Goal: Transaction & Acquisition: Purchase product/service

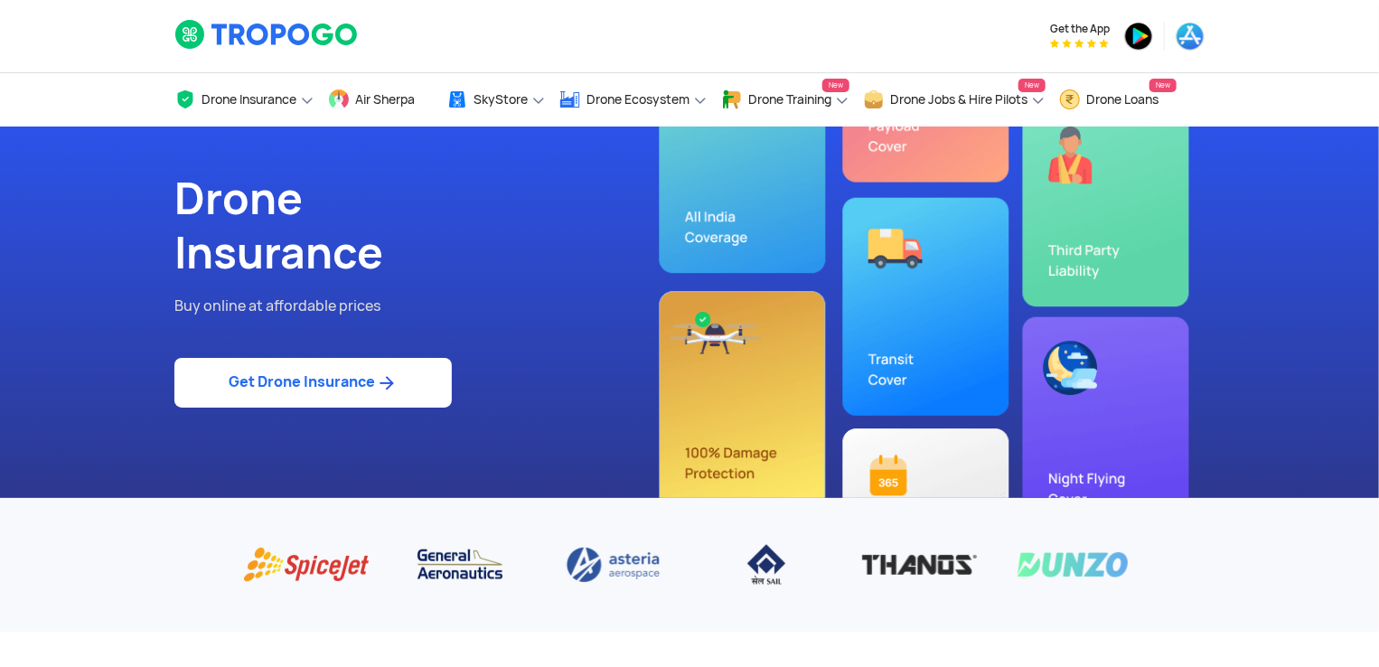
click at [345, 384] on link "Get Drone Insurance" at bounding box center [312, 383] width 277 height 50
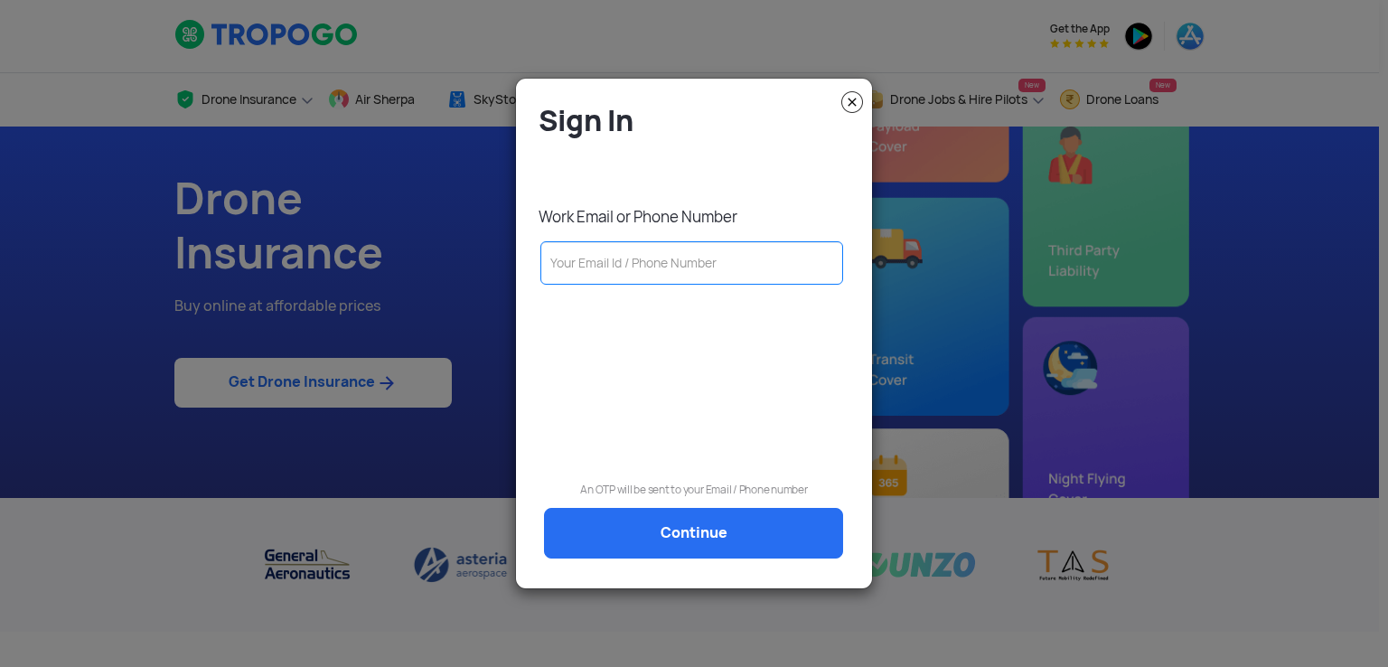
click at [853, 97] on img at bounding box center [852, 102] width 22 height 22
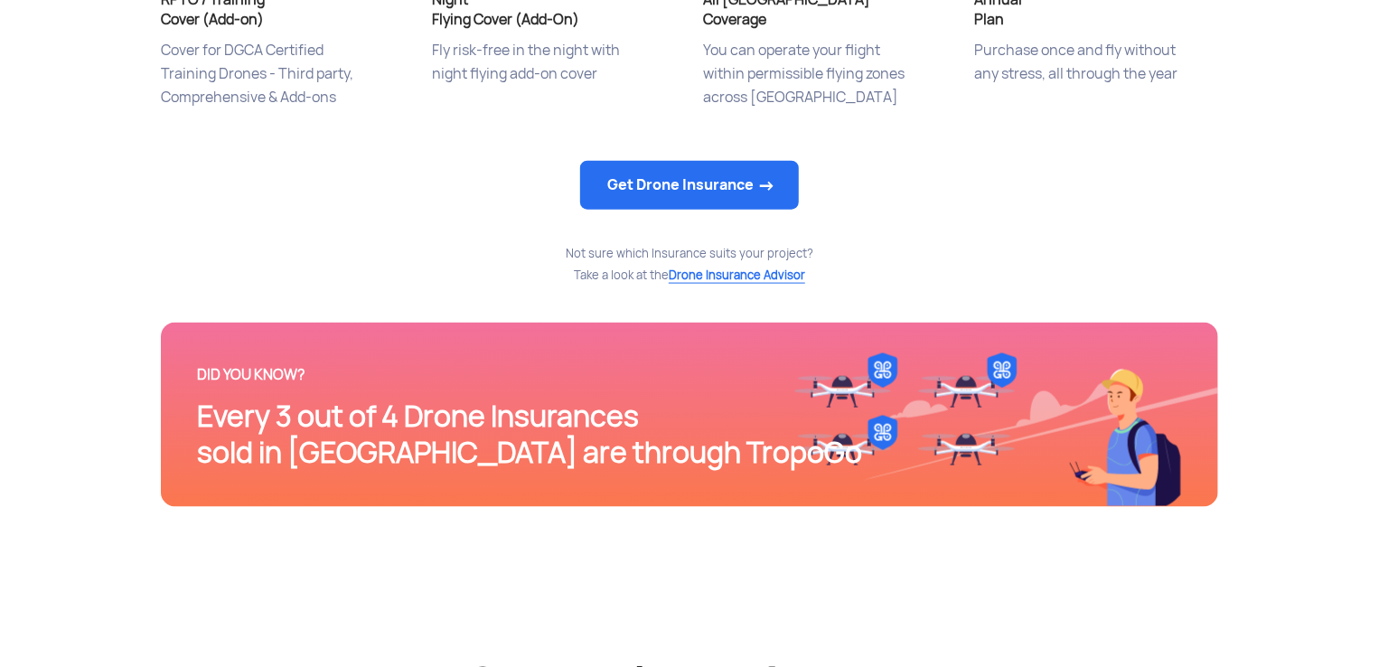
scroll to position [1085, 0]
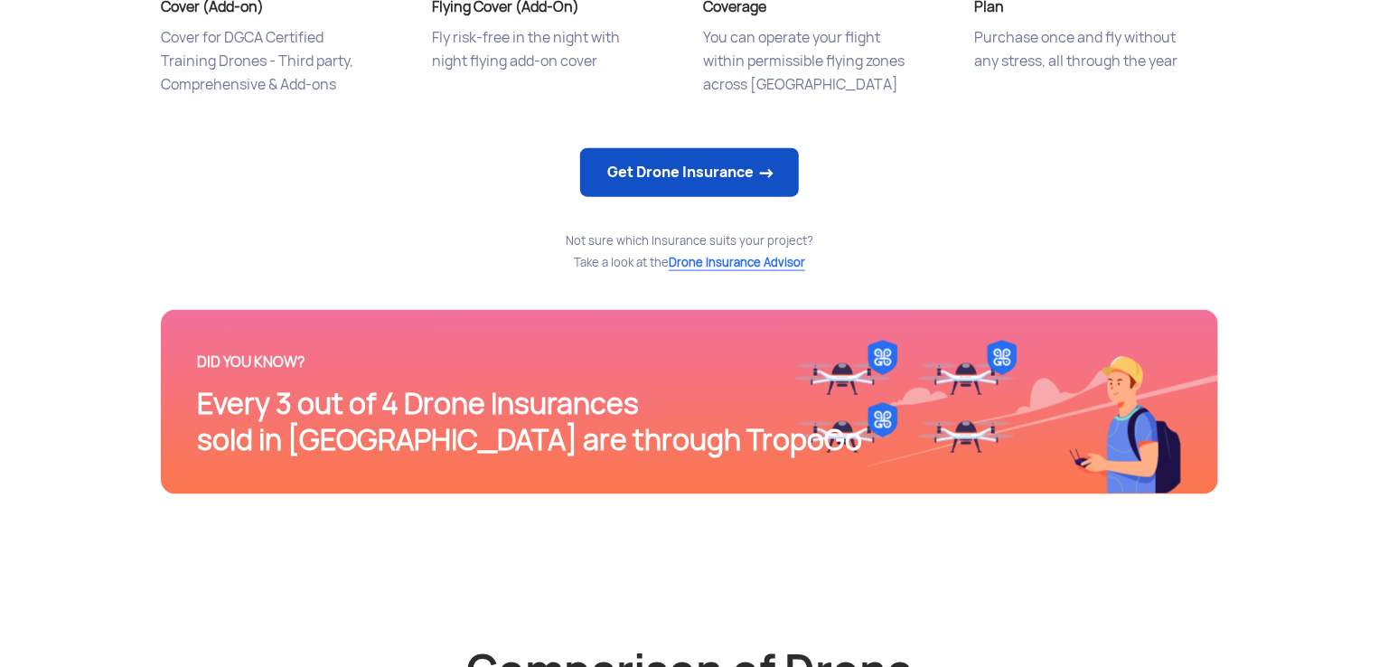
click at [791, 164] on link "Get Drone Insurance" at bounding box center [689, 172] width 219 height 49
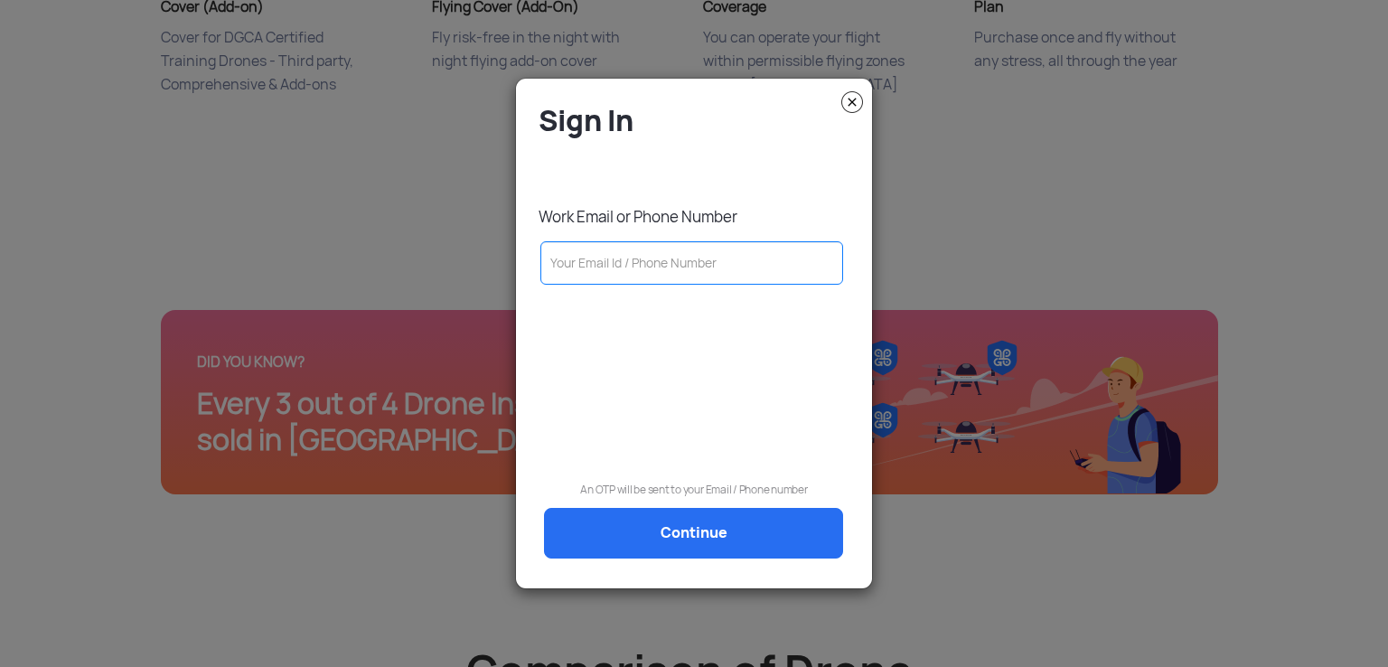
click at [853, 101] on img at bounding box center [852, 102] width 22 height 22
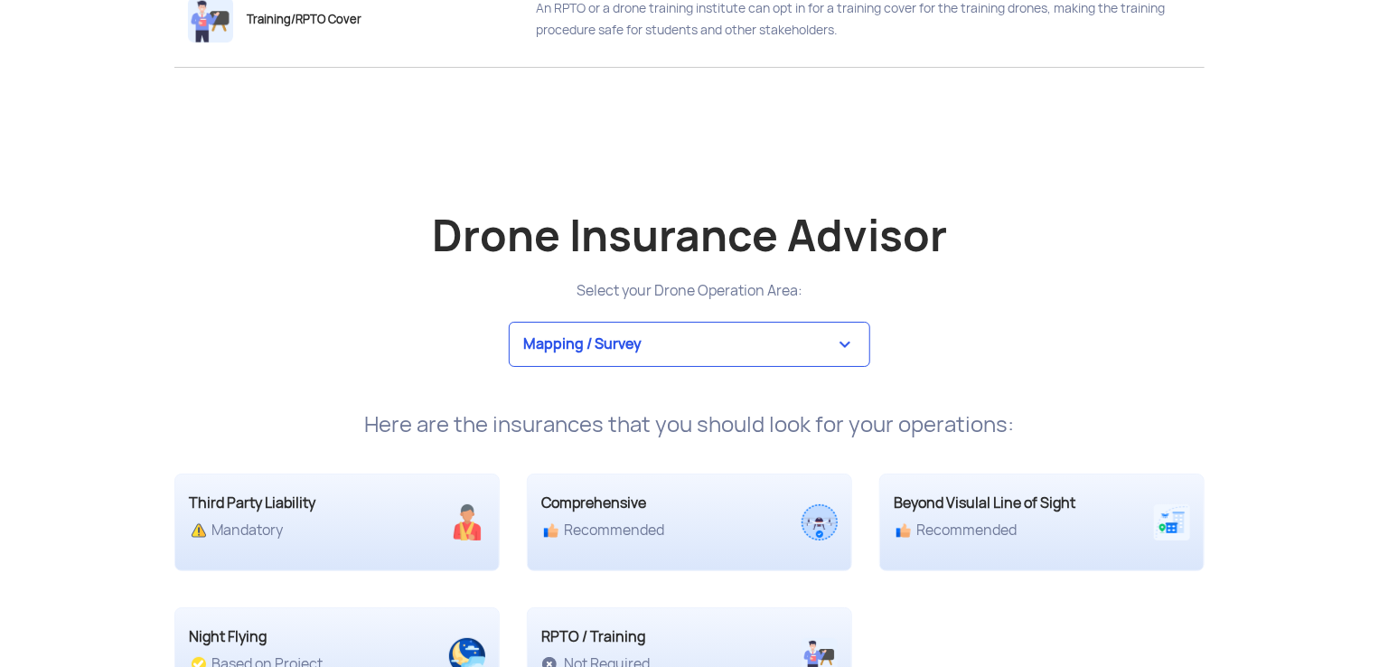
scroll to position [3525, 0]
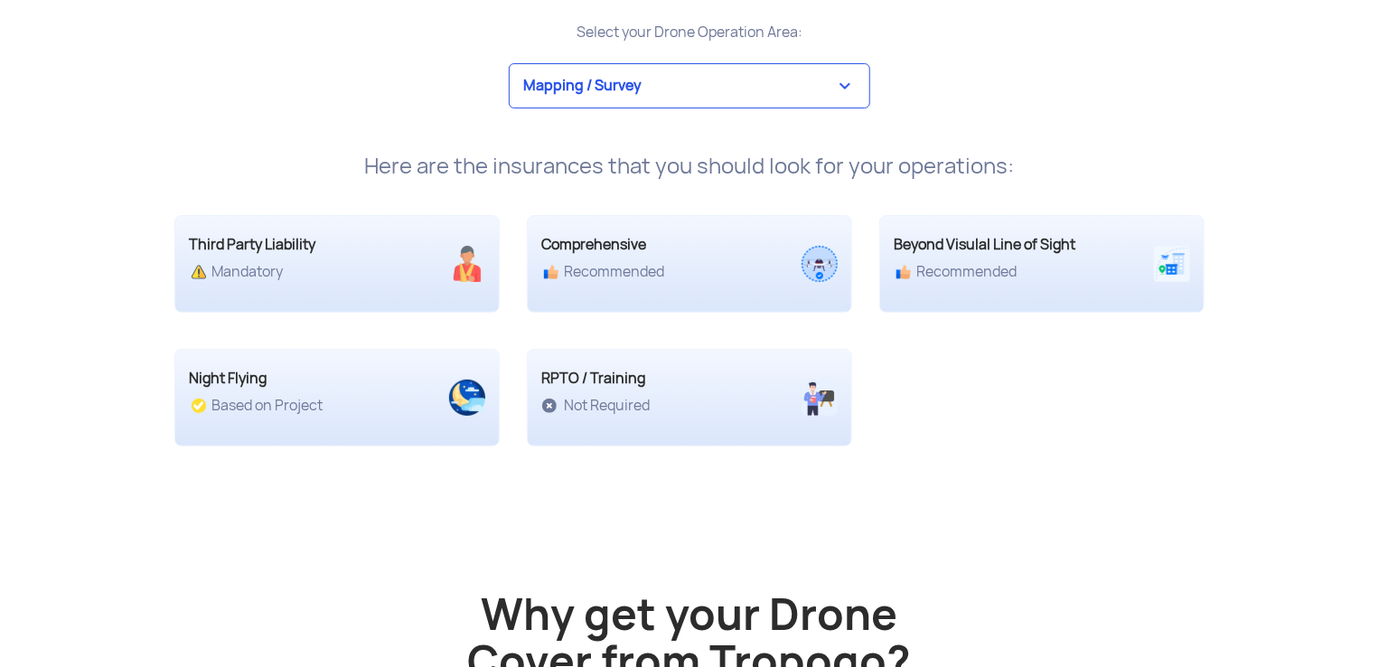
click at [758, 81] on select "Mapping / Survey Event Photography Agriculture Recreational Emergency / Police …" at bounding box center [690, 85] width 362 height 45
click at [509, 63] on select "Mapping / Survey Event Photography Agriculture Recreational Emergency / Police …" at bounding box center [690, 85] width 362 height 45
click at [788, 95] on select "Mapping / Survey Event Photography Agriculture Recreational Emergency / Police …" at bounding box center [690, 85] width 362 height 45
click at [509, 63] on select "Mapping / Survey Event Photography Agriculture Recreational Emergency / Police …" at bounding box center [690, 85] width 362 height 45
click at [662, 417] on div at bounding box center [690, 398] width 324 height 60
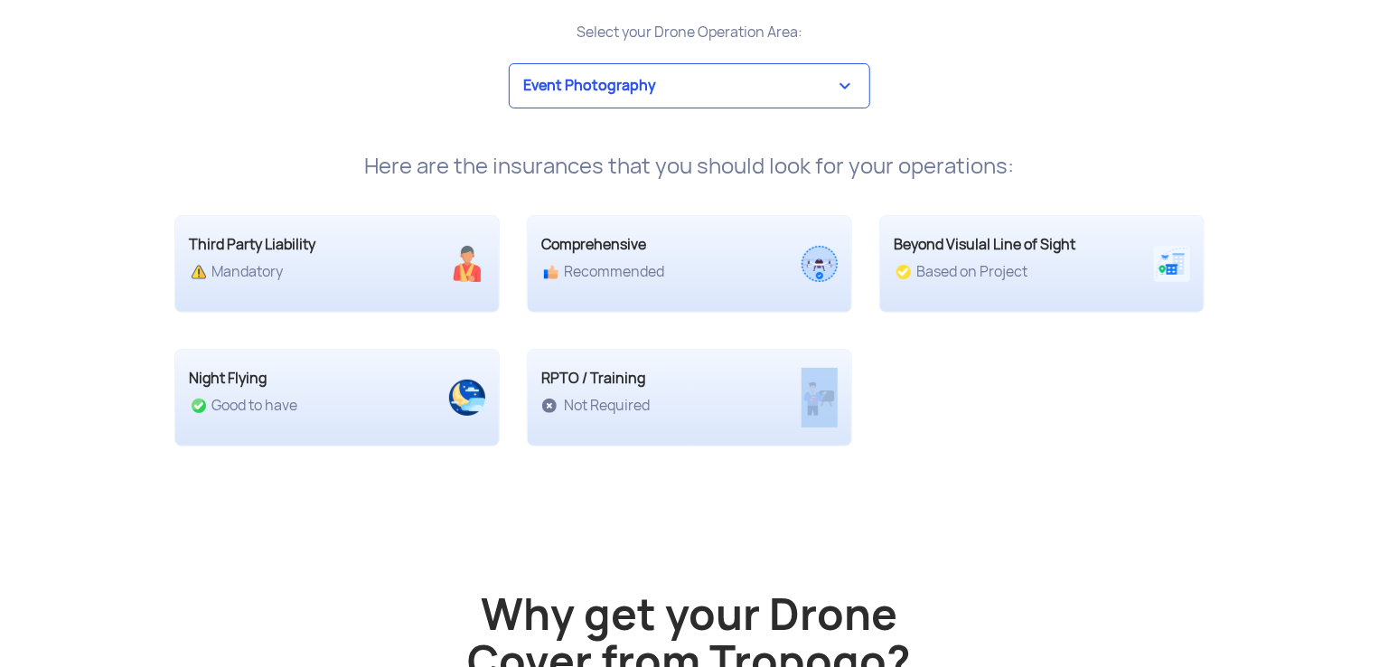
click at [662, 417] on div at bounding box center [690, 398] width 324 height 60
click at [683, 110] on div "Drone Insurance Advisor Select your Drone Operation Area: Mapping / Survey Even…" at bounding box center [689, 57] width 1057 height 243
drag, startPoint x: 685, startPoint y: 91, endPoint x: 671, endPoint y: 103, distance: 17.9
click at [685, 91] on select "Mapping / Survey Event Photography Agriculture Recreational Emergency / Police …" at bounding box center [690, 85] width 362 height 45
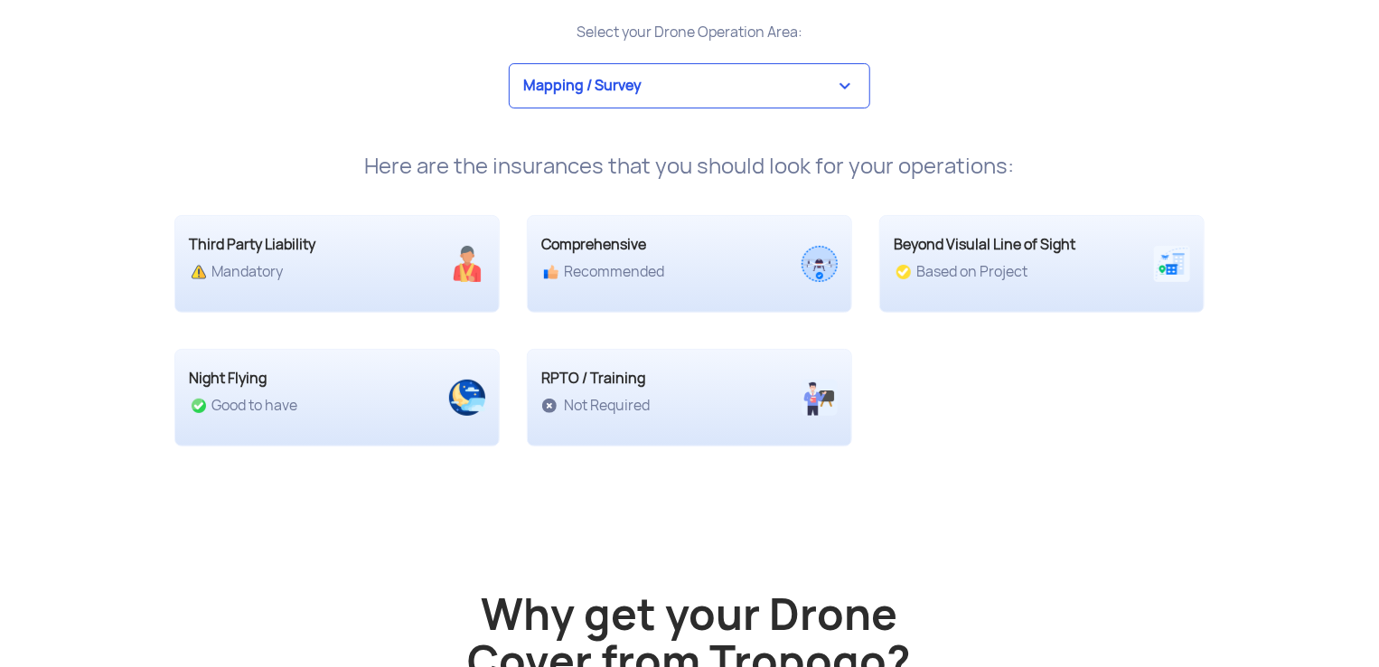
click at [509, 63] on select "Mapping / Survey Event Photography Agriculture Recreational Emergency / Police …" at bounding box center [690, 85] width 362 height 45
click at [684, 76] on select "Mapping / Survey Event Photography Agriculture Recreational Emergency / Police …" at bounding box center [690, 85] width 362 height 45
click at [509, 63] on select "Mapping / Survey Event Photography Agriculture Recreational Emergency / Police …" at bounding box center [690, 85] width 362 height 45
click at [716, 73] on select "Mapping / Survey Event Photography Agriculture Recreational Emergency / Police …" at bounding box center [690, 85] width 362 height 45
click at [509, 63] on select "Mapping / Survey Event Photography Agriculture Recreational Emergency / Police …" at bounding box center [690, 85] width 362 height 45
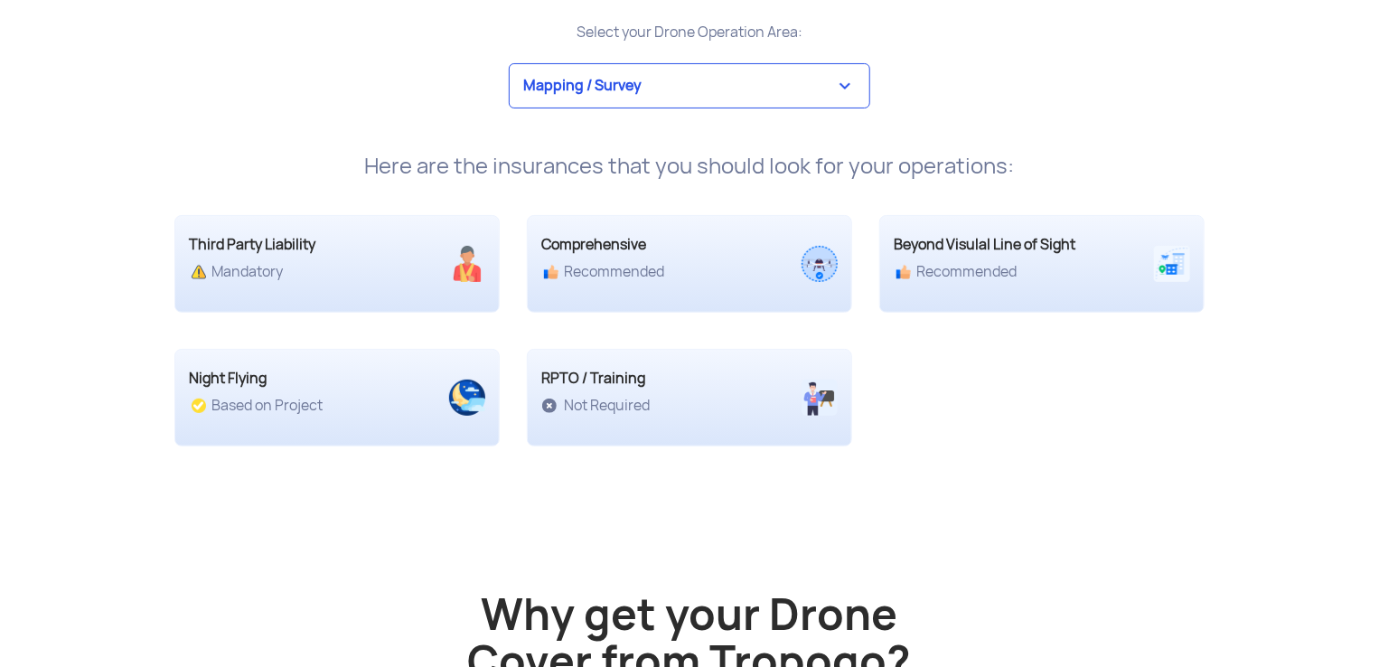
drag, startPoint x: 699, startPoint y: 80, endPoint x: 690, endPoint y: 96, distance: 17.4
click at [699, 80] on select "Mapping / Survey Event Photography Agriculture Recreational Emergency / Police …" at bounding box center [690, 85] width 362 height 45
click at [509, 63] on select "Mapping / Survey Event Photography Agriculture Recreational Emergency / Police …" at bounding box center [690, 85] width 362 height 45
click at [690, 69] on select "Mapping / Survey Event Photography Agriculture Recreational Emergency / Police …" at bounding box center [690, 85] width 362 height 45
click at [509, 63] on select "Mapping / Survey Event Photography Agriculture Recreational Emergency / Police …" at bounding box center [690, 85] width 362 height 45
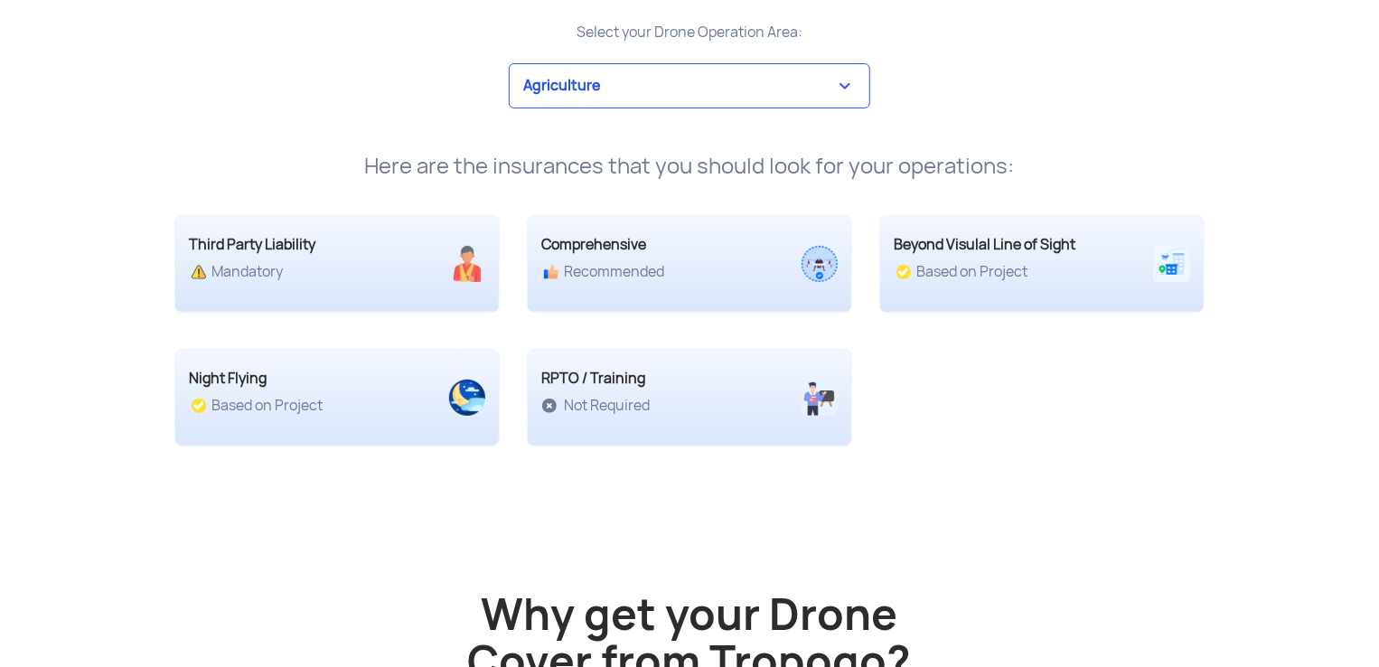
click at [707, 82] on select "Mapping / Survey Event Photography Agriculture Recreational Emergency / Police …" at bounding box center [690, 85] width 362 height 45
click at [509, 63] on select "Mapping / Survey Event Photography Agriculture Recreational Emergency / Police …" at bounding box center [690, 85] width 362 height 45
click at [712, 99] on select "Mapping / Survey Event Photography Agriculture Recreational Emergency / Police …" at bounding box center [690, 85] width 362 height 45
click at [509, 63] on select "Mapping / Survey Event Photography Agriculture Recreational Emergency / Police …" at bounding box center [690, 85] width 362 height 45
click at [702, 88] on select "Mapping / Survey Event Photography Agriculture Recreational Emergency / Police …" at bounding box center [690, 85] width 362 height 45
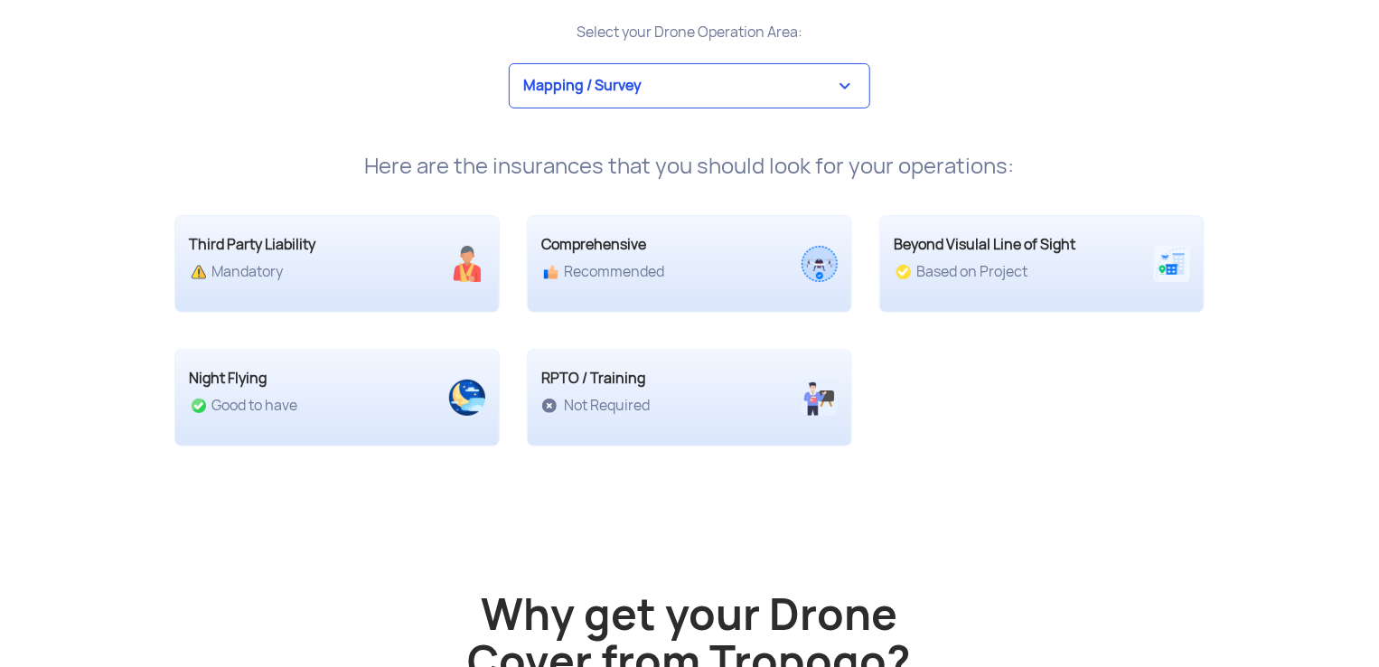
click at [509, 63] on select "Mapping / Survey Event Photography Agriculture Recreational Emergency / Police …" at bounding box center [690, 85] width 362 height 45
click at [690, 88] on select "Mapping / Survey Event Photography Agriculture Recreational Emergency / Police …" at bounding box center [690, 85] width 362 height 45
select select "2"
click at [509, 63] on select "Mapping / Survey Event Photography Agriculture Recreational Emergency / Police …" at bounding box center [690, 85] width 362 height 45
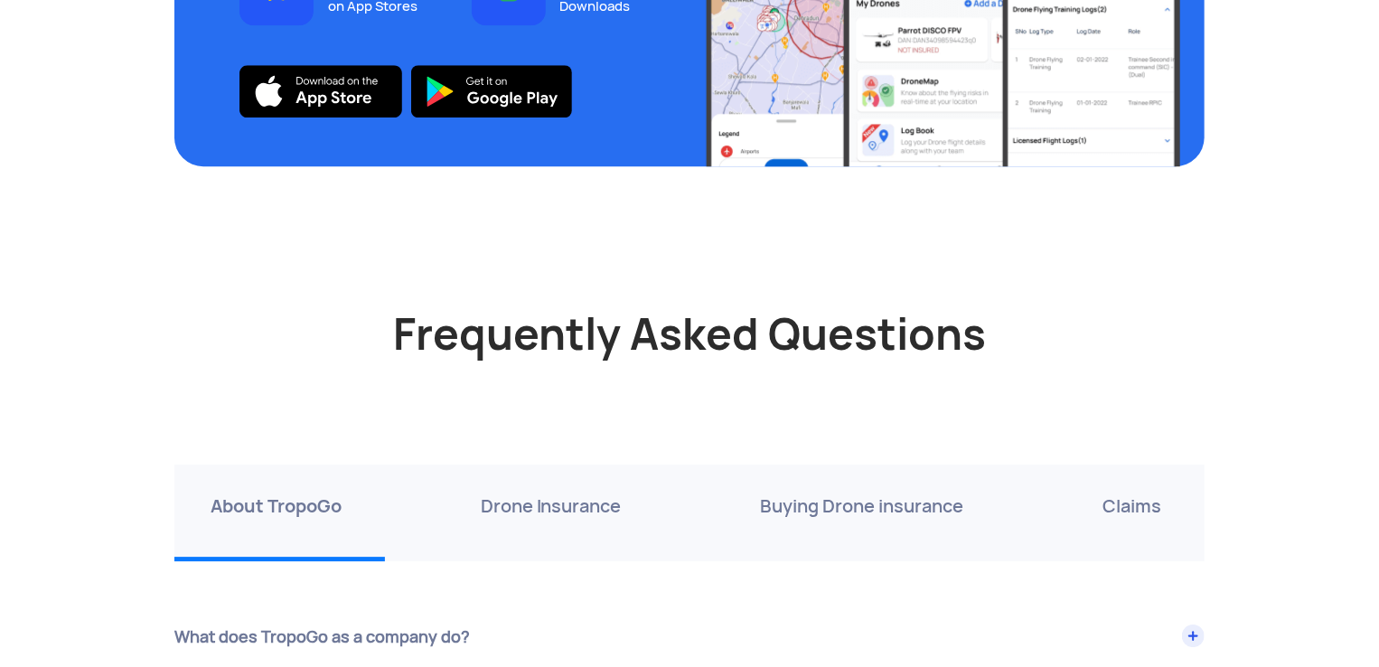
scroll to position [6146, 0]
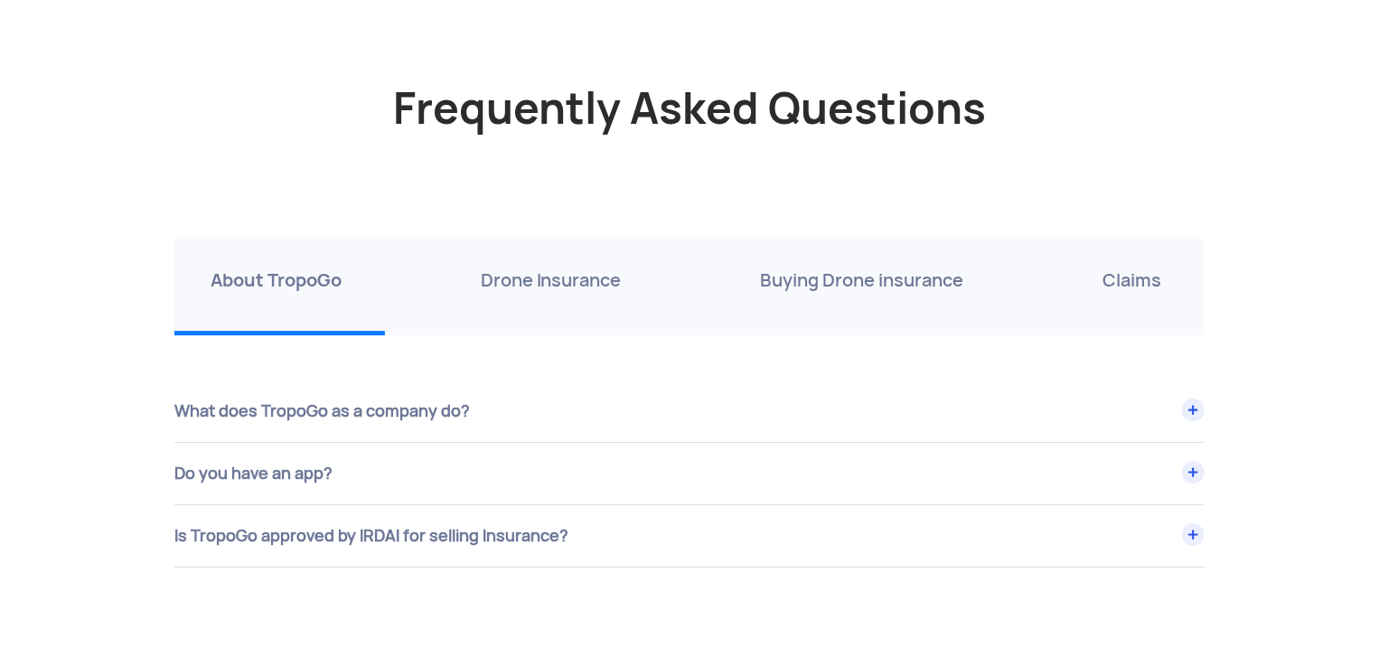
click at [890, 268] on p "Buying Drone insurance" at bounding box center [861, 280] width 203 height 29
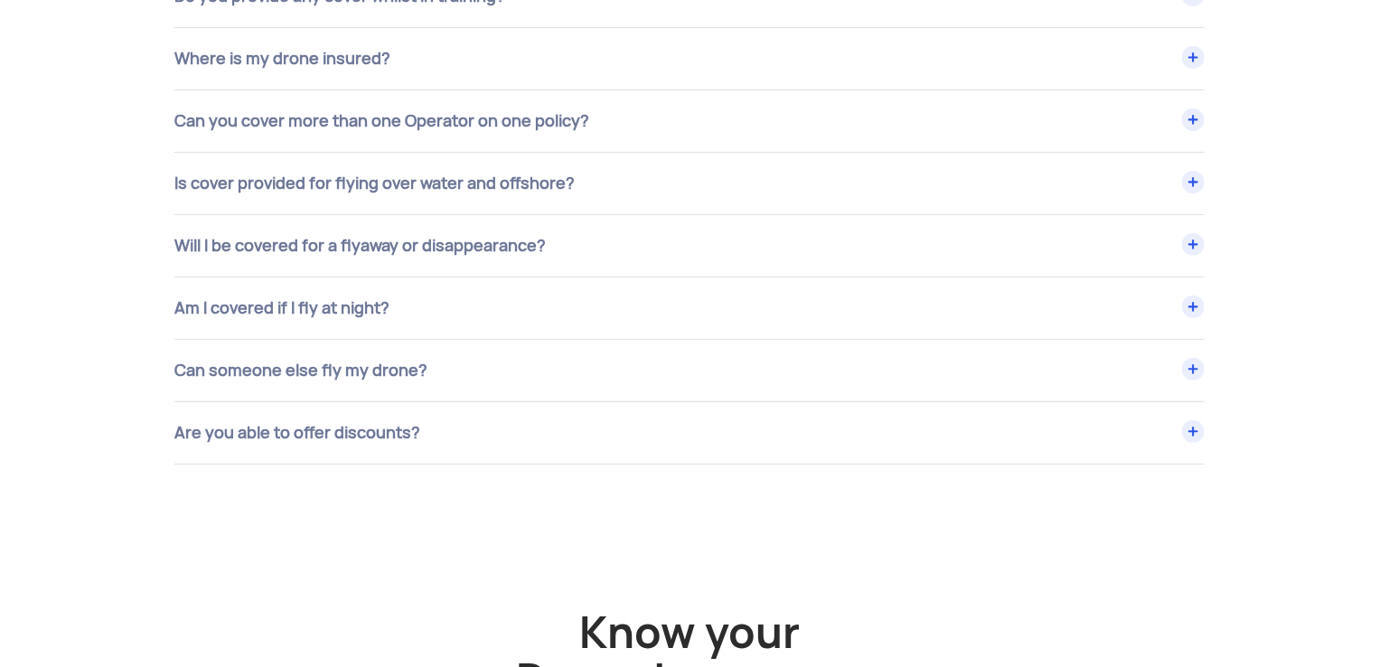
scroll to position [7230, 0]
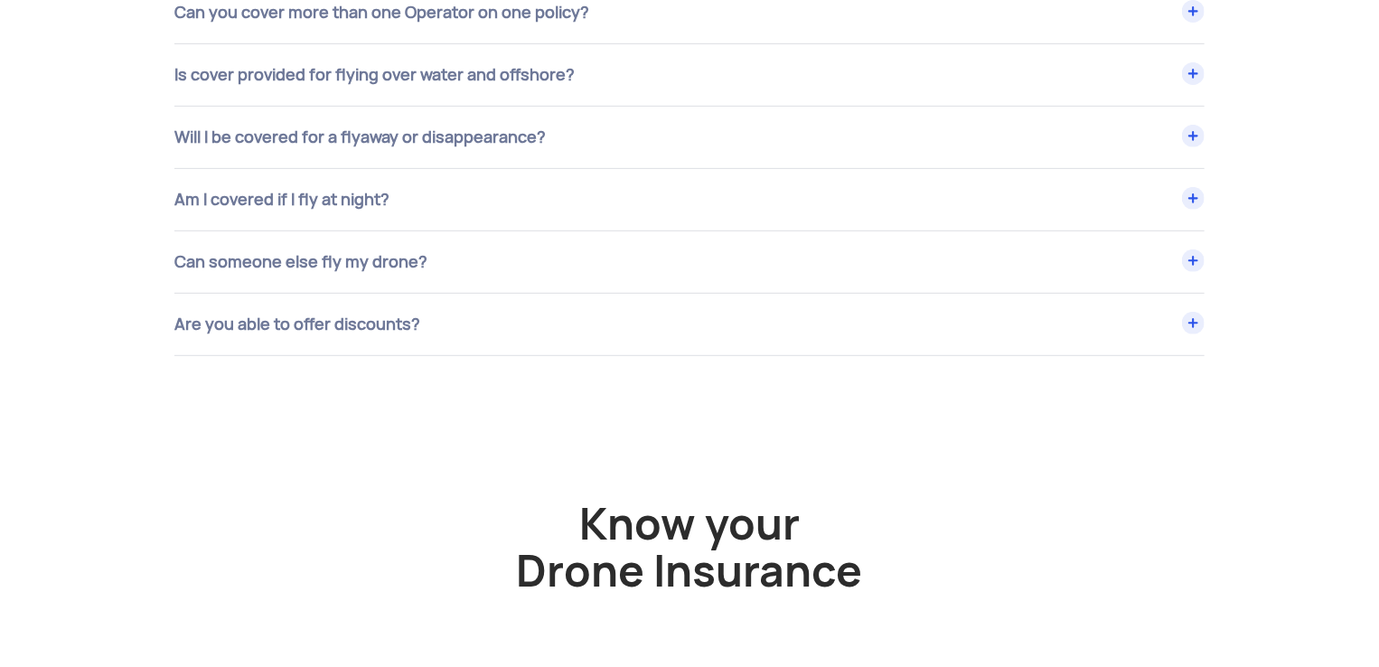
click at [499, 346] on div "Are you able to offer discounts?" at bounding box center [689, 324] width 1030 height 61
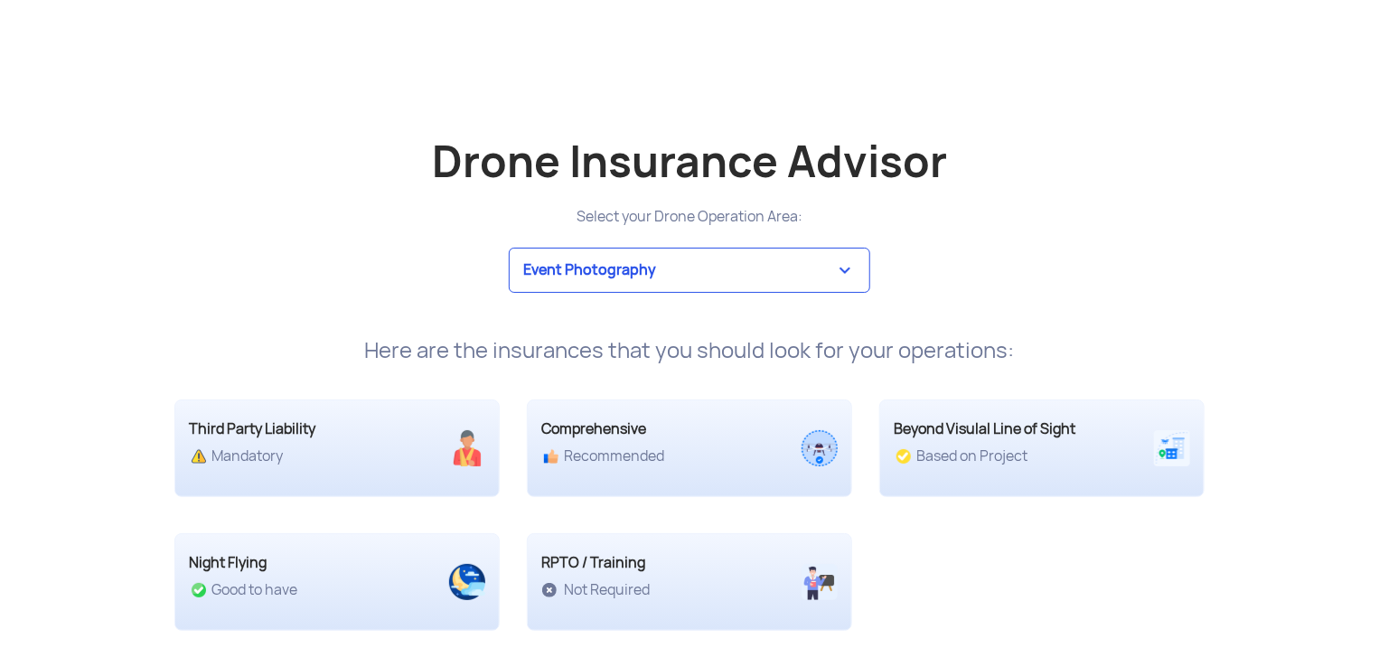
scroll to position [3073, 0]
